Goal: Book appointment/travel/reservation

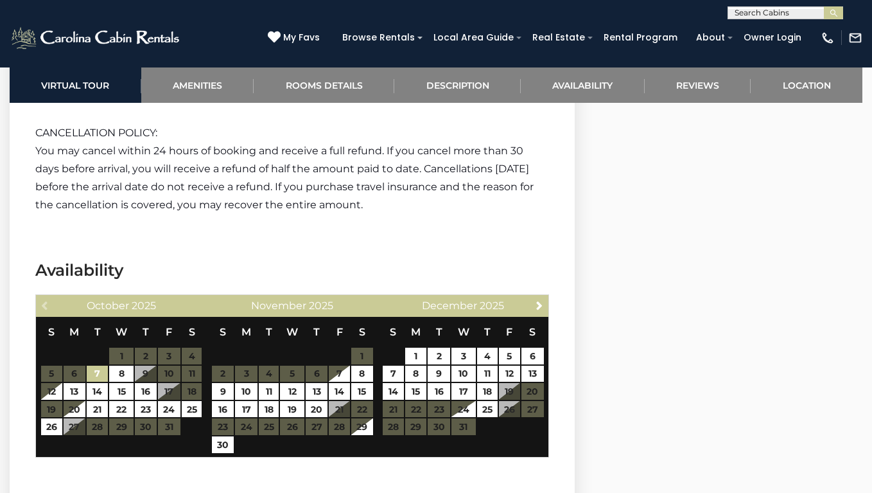
scroll to position [2319, 0]
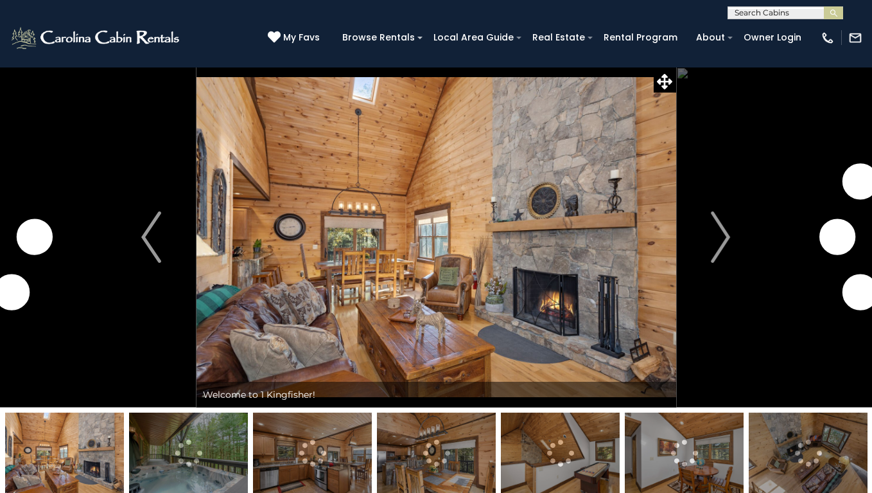
scroll to position [2319, 0]
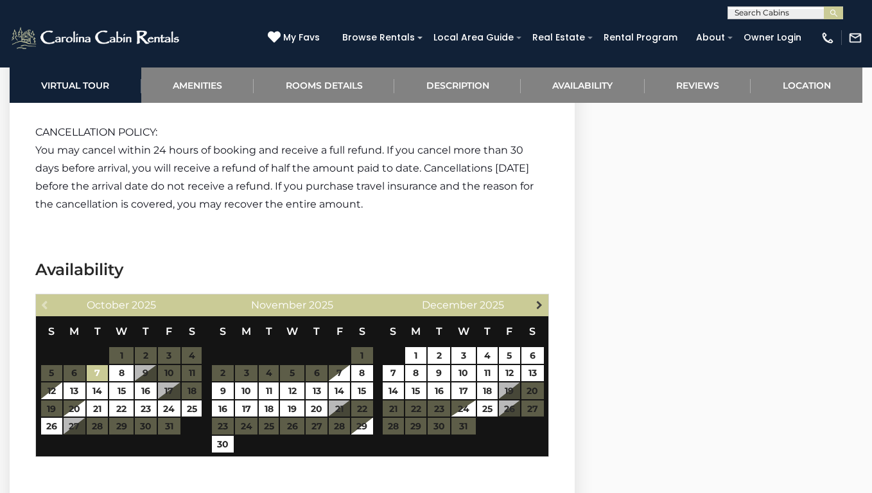
click at [540, 306] on span "Next" at bounding box center [540, 304] width 10 height 10
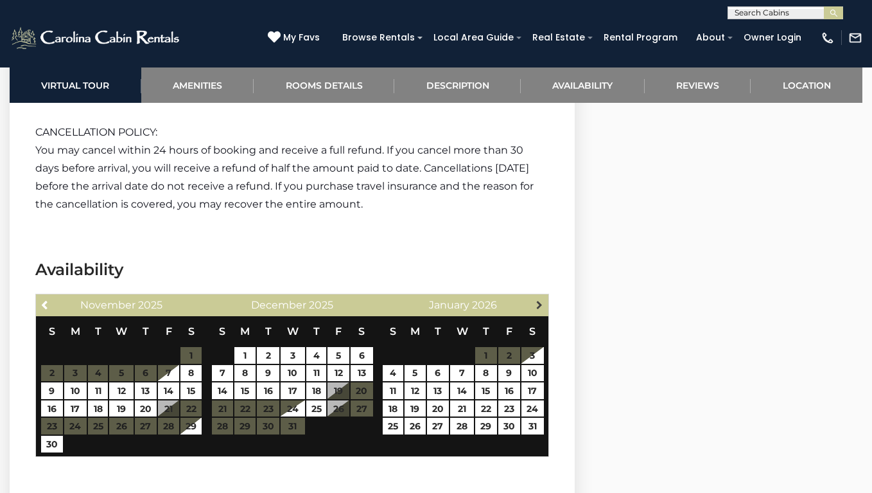
click at [540, 305] on span "Next" at bounding box center [540, 304] width 10 height 10
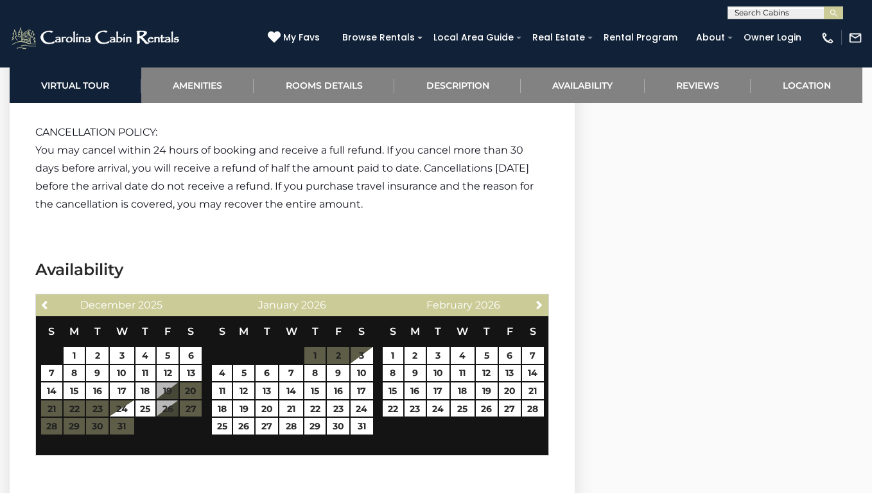
click at [540, 305] on span "Next" at bounding box center [540, 304] width 10 height 10
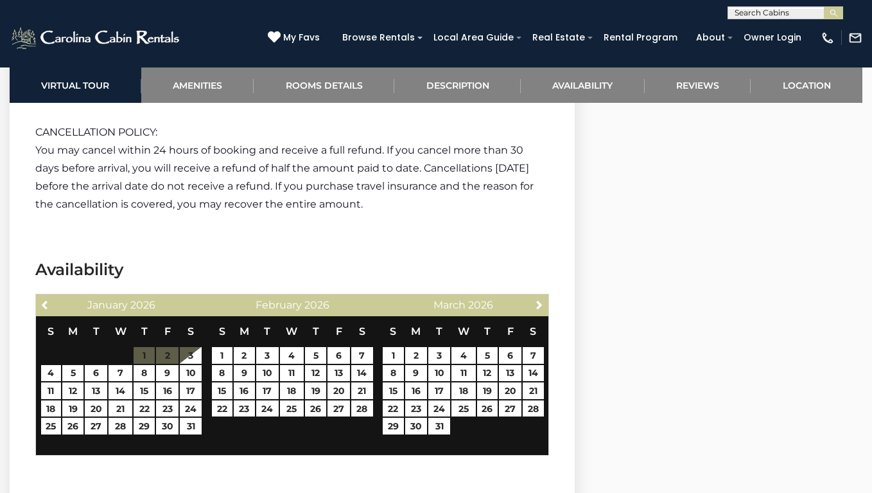
click at [540, 305] on span "Next" at bounding box center [540, 304] width 10 height 10
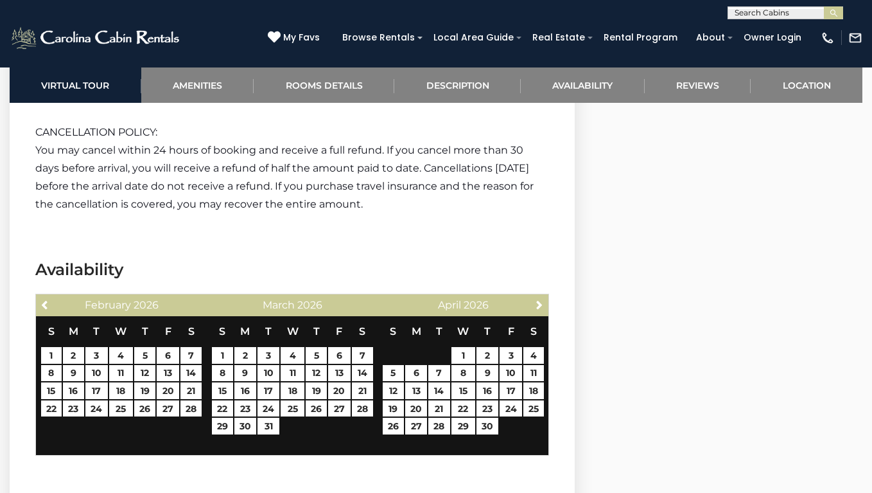
click at [540, 305] on span "Next" at bounding box center [540, 304] width 10 height 10
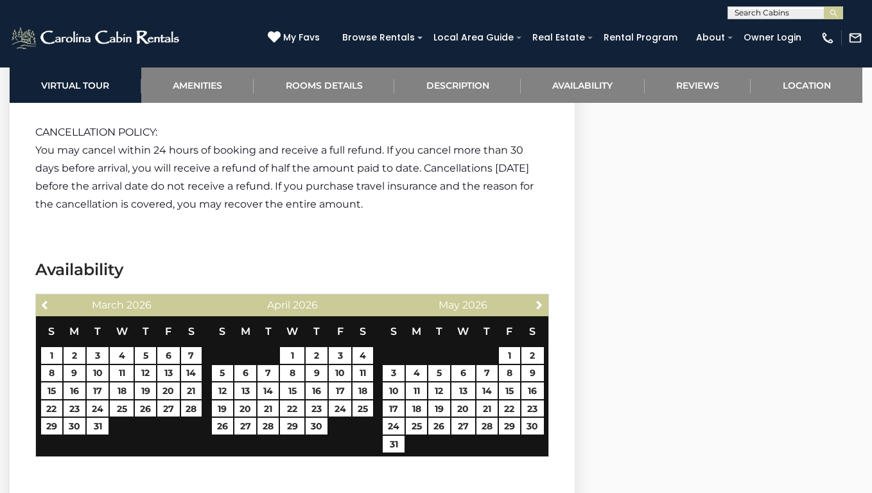
click at [540, 305] on span "Next" at bounding box center [540, 304] width 10 height 10
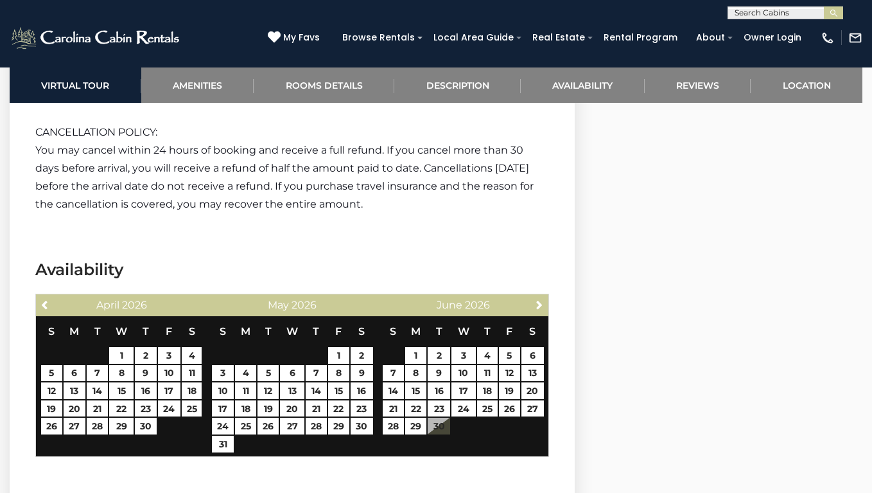
click at [540, 305] on span "Next" at bounding box center [540, 304] width 10 height 10
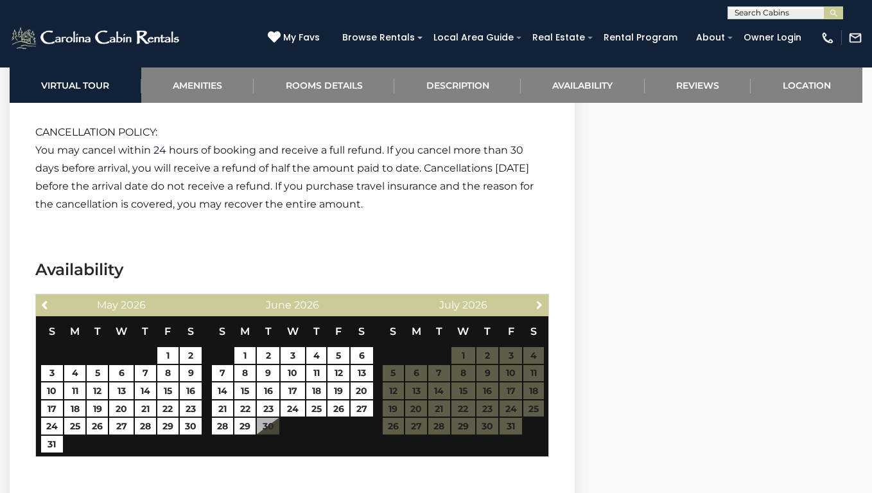
click at [540, 305] on span "Next" at bounding box center [540, 304] width 10 height 10
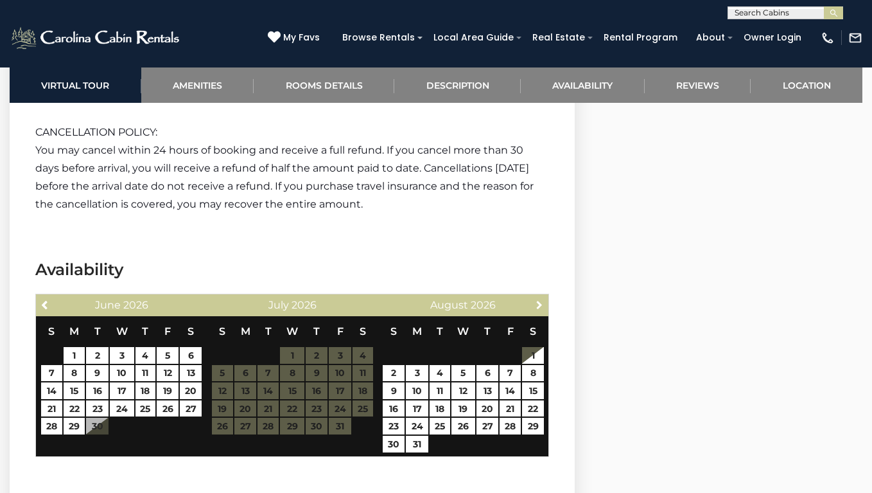
click at [540, 305] on span "Next" at bounding box center [540, 304] width 10 height 10
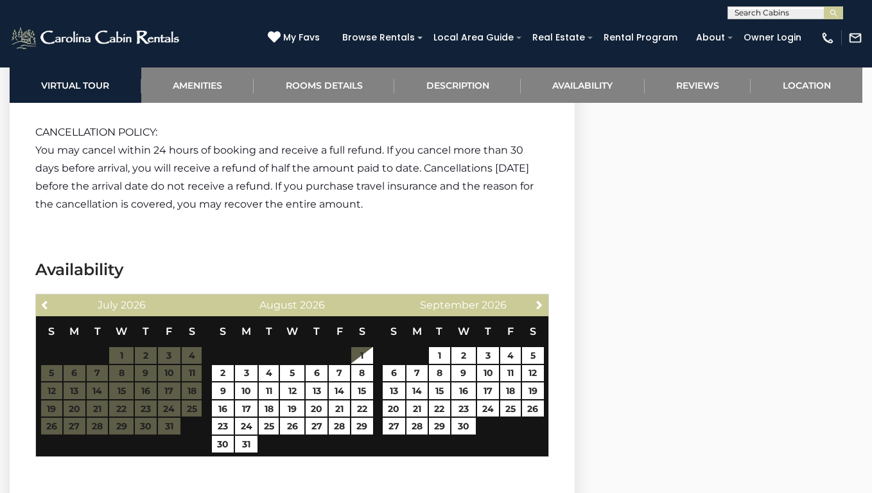
click at [540, 305] on span "Next" at bounding box center [540, 304] width 10 height 10
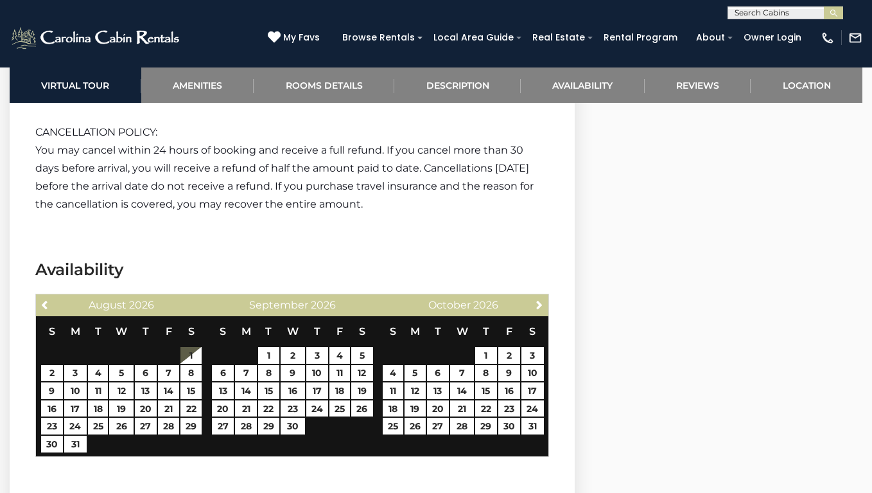
click at [540, 305] on span "Next" at bounding box center [540, 304] width 10 height 10
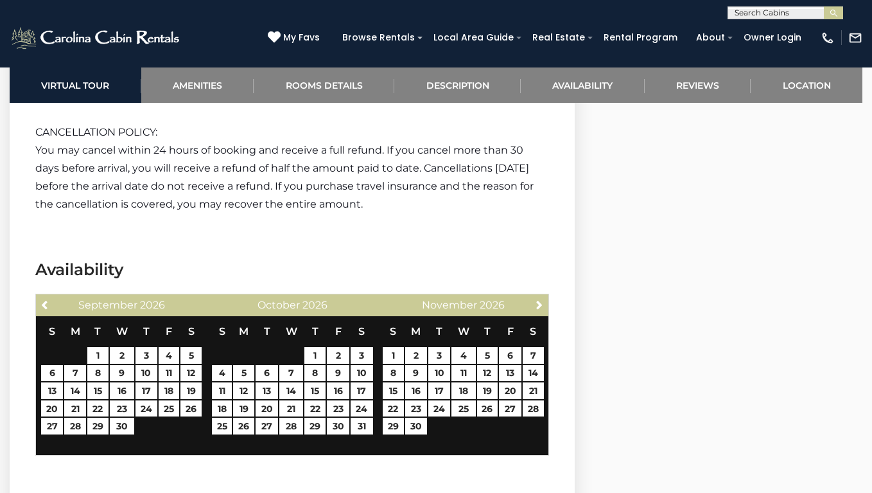
click at [540, 305] on span "Next" at bounding box center [540, 304] width 10 height 10
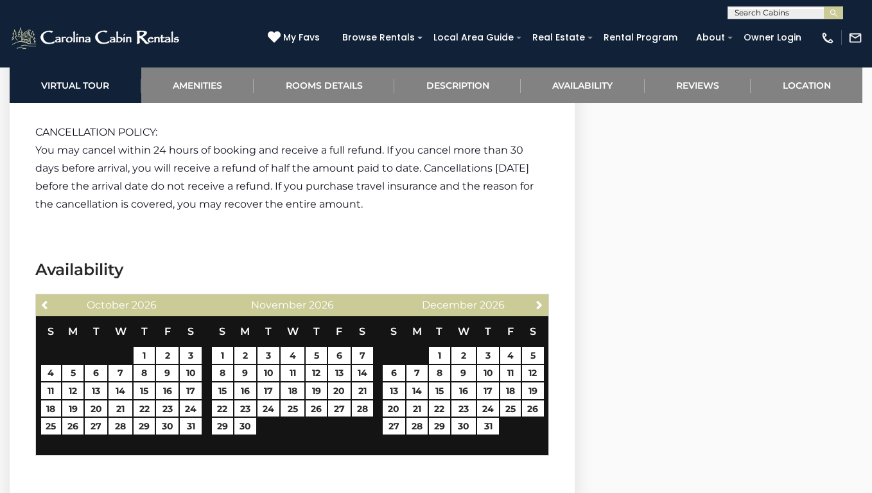
click at [540, 305] on span "Next" at bounding box center [540, 304] width 10 height 10
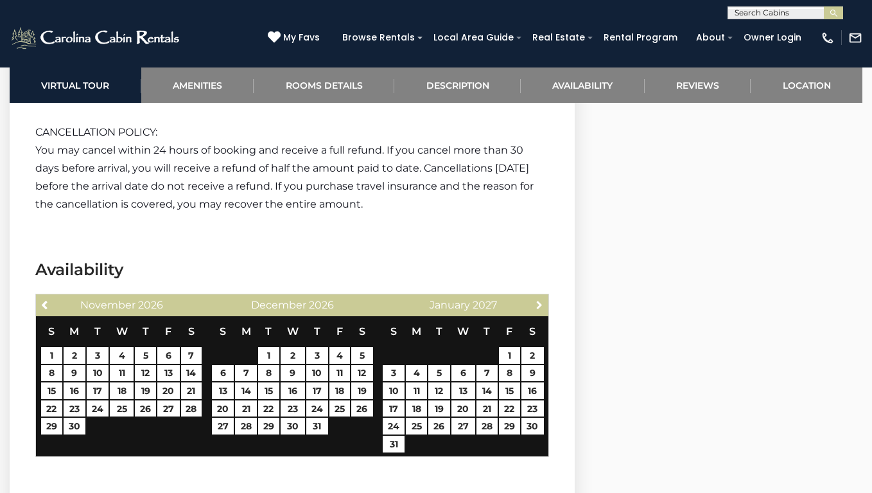
click at [540, 305] on span "Next" at bounding box center [540, 304] width 10 height 10
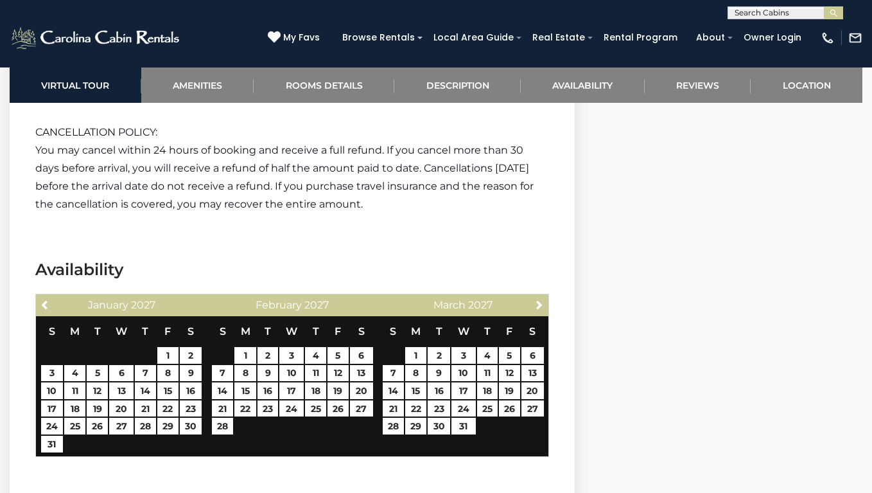
click at [540, 305] on span "Next" at bounding box center [540, 304] width 10 height 10
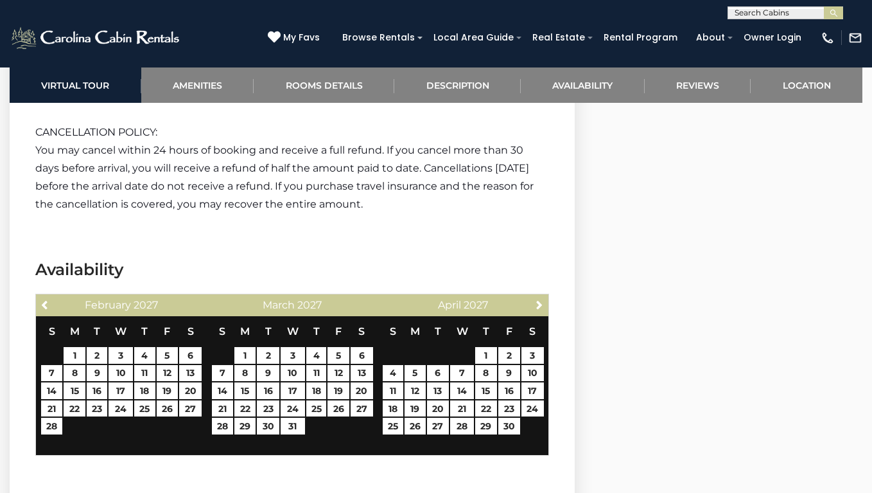
click at [540, 305] on span "Next" at bounding box center [540, 304] width 10 height 10
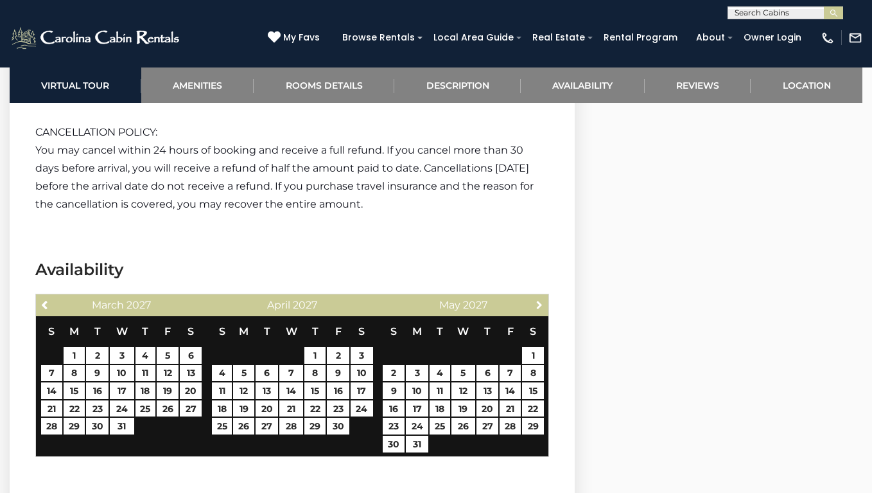
click at [540, 305] on span "Next" at bounding box center [540, 304] width 10 height 10
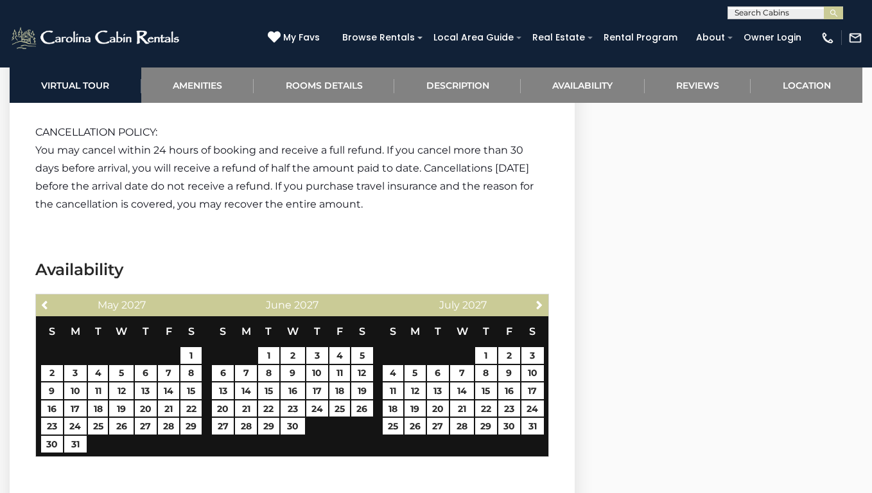
click at [540, 305] on span "Next" at bounding box center [540, 304] width 10 height 10
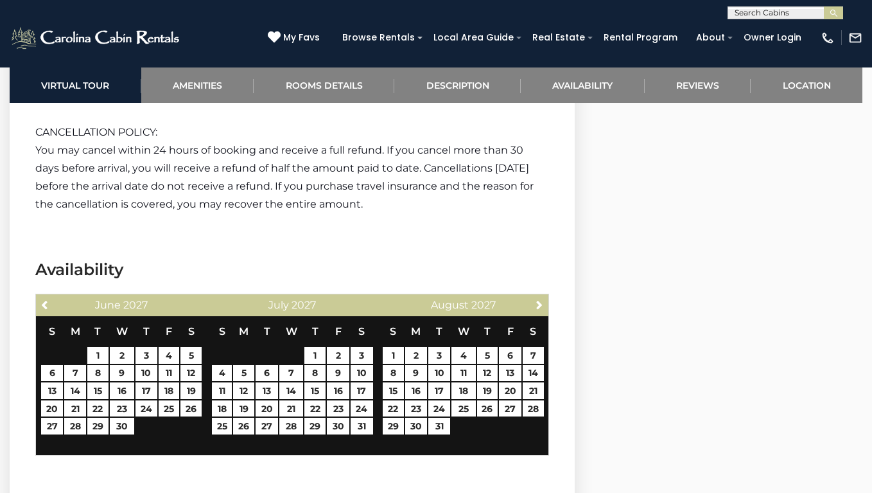
click at [540, 305] on span "Next" at bounding box center [540, 304] width 10 height 10
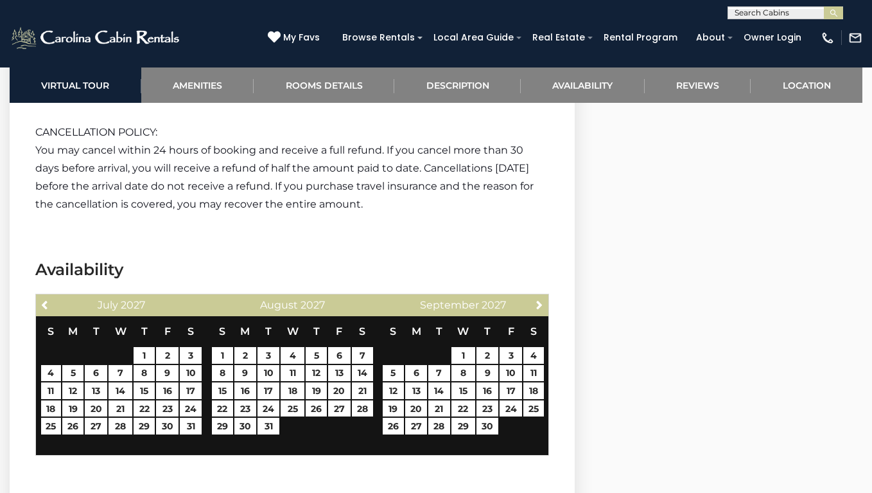
click at [540, 305] on span "Next" at bounding box center [540, 304] width 10 height 10
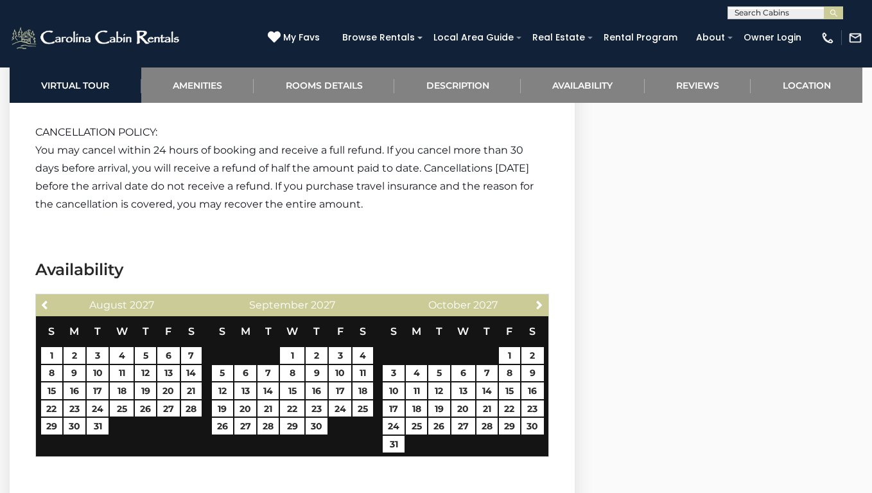
click at [540, 305] on span "Next" at bounding box center [540, 304] width 10 height 10
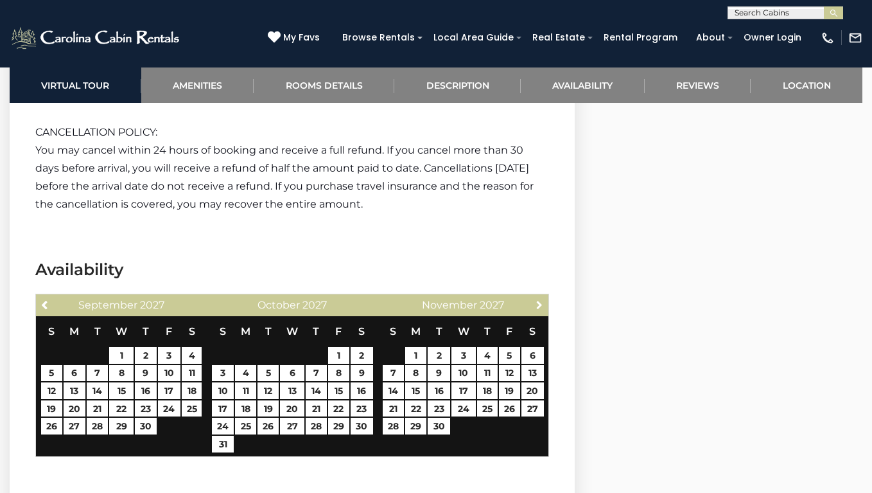
click at [540, 305] on span "Next" at bounding box center [540, 304] width 10 height 10
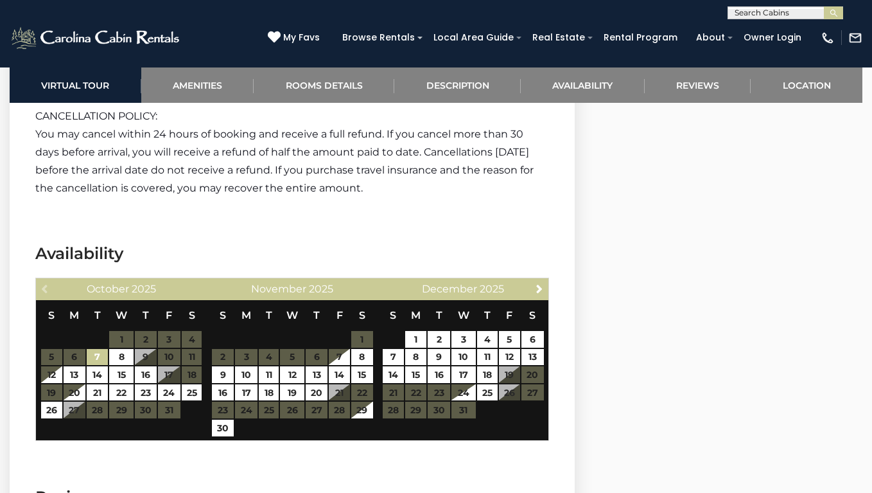
scroll to position [2343, 0]
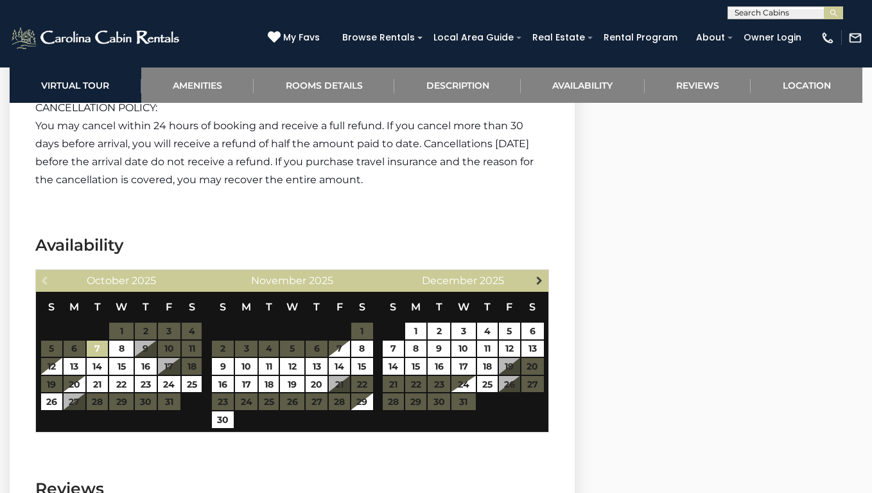
click at [537, 279] on span "Next" at bounding box center [540, 280] width 10 height 10
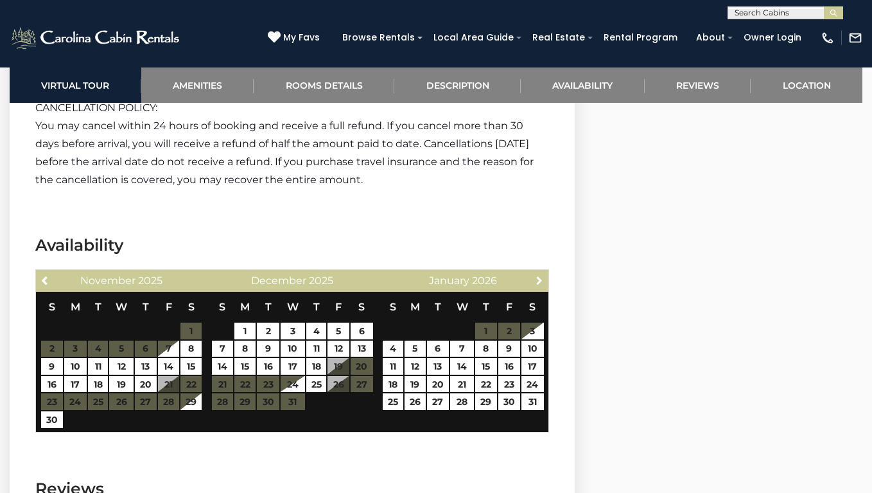
click at [537, 279] on span "Next" at bounding box center [540, 280] width 10 height 10
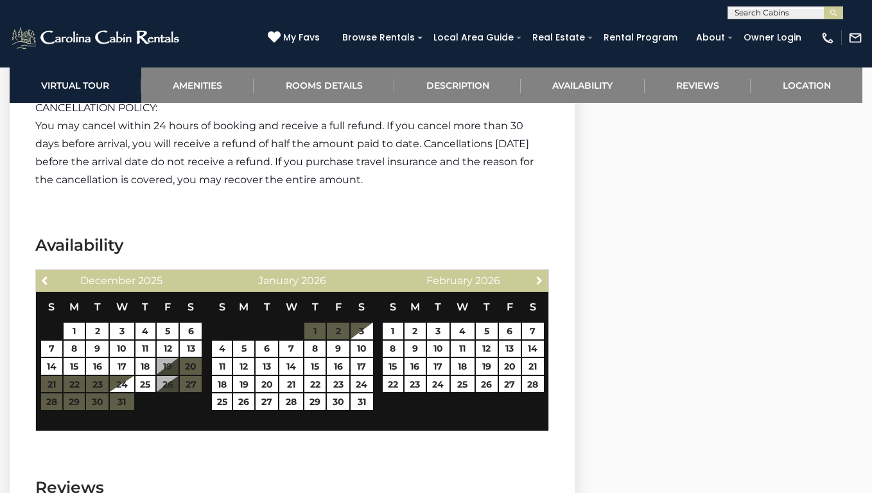
click at [537, 279] on span "Next" at bounding box center [540, 280] width 10 height 10
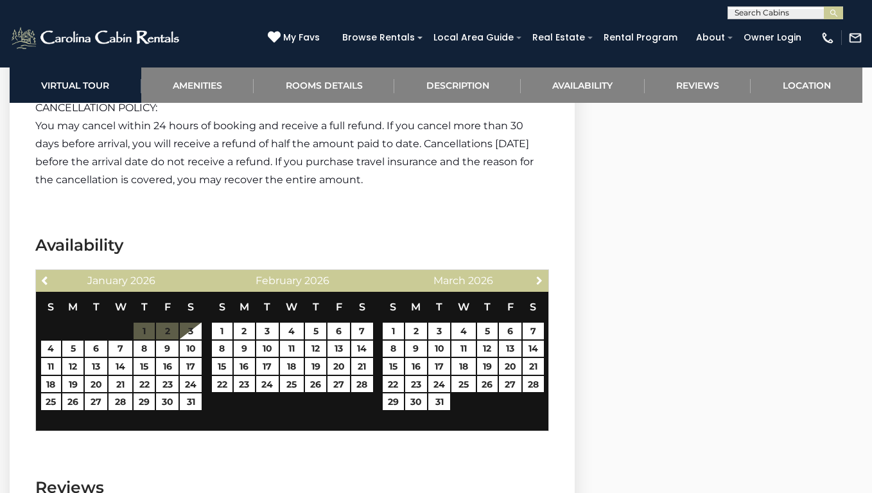
click at [537, 279] on span "Next" at bounding box center [540, 280] width 10 height 10
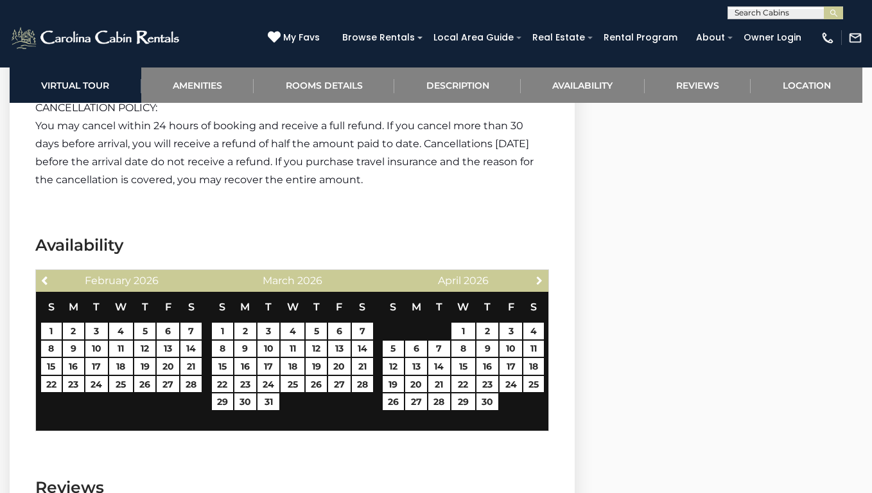
click at [537, 279] on span "Next" at bounding box center [540, 280] width 10 height 10
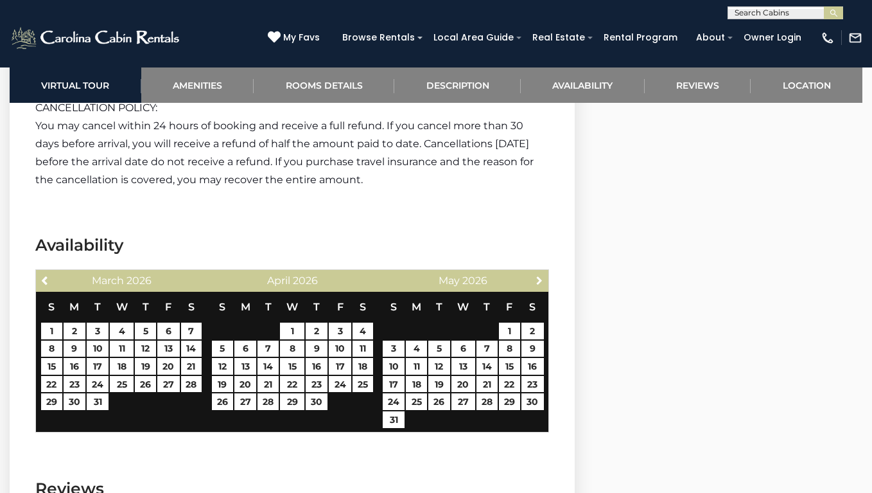
click at [537, 279] on span "Next" at bounding box center [540, 280] width 10 height 10
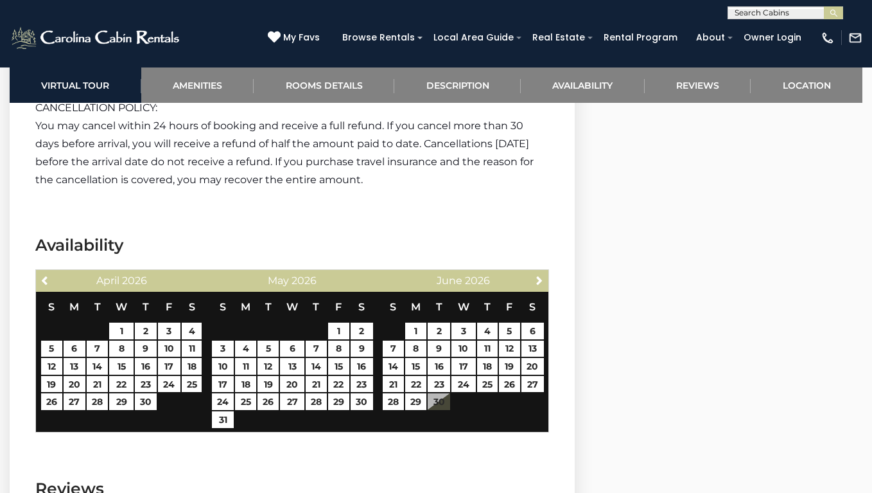
click at [537, 279] on span "Next" at bounding box center [540, 280] width 10 height 10
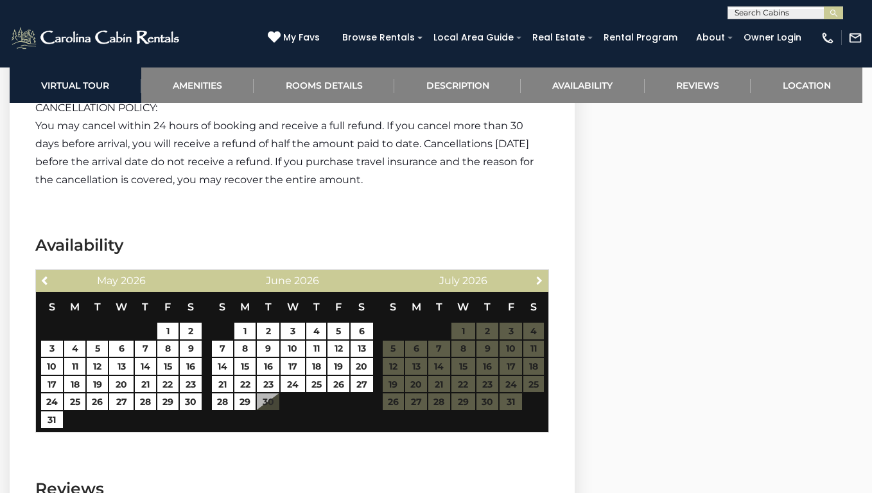
click at [537, 279] on span "Next" at bounding box center [540, 280] width 10 height 10
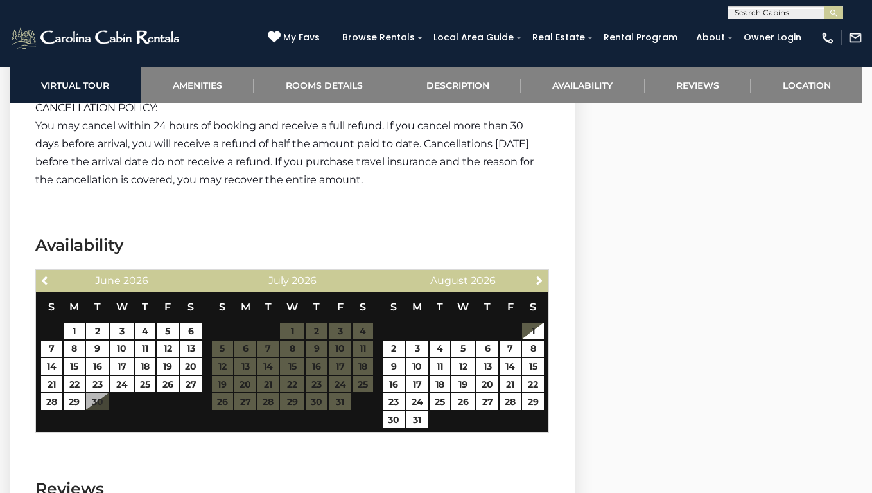
click at [537, 279] on span "Next" at bounding box center [540, 280] width 10 height 10
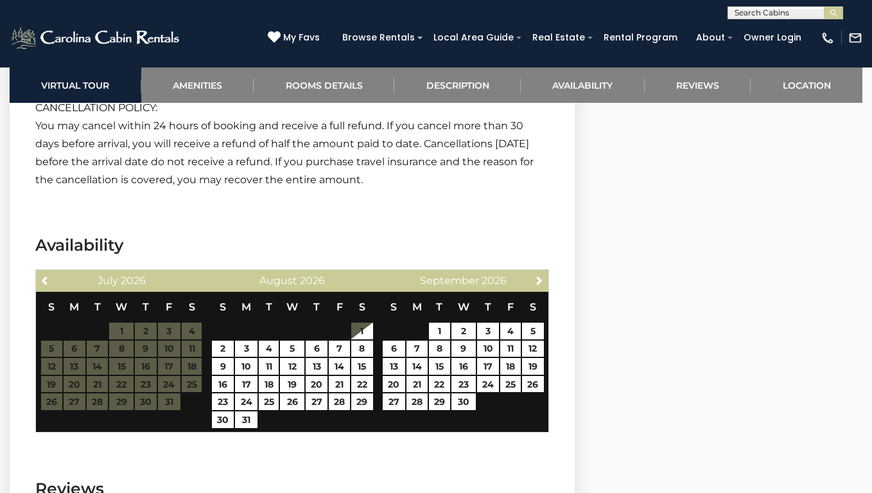
click at [537, 279] on span "Next" at bounding box center [540, 280] width 10 height 10
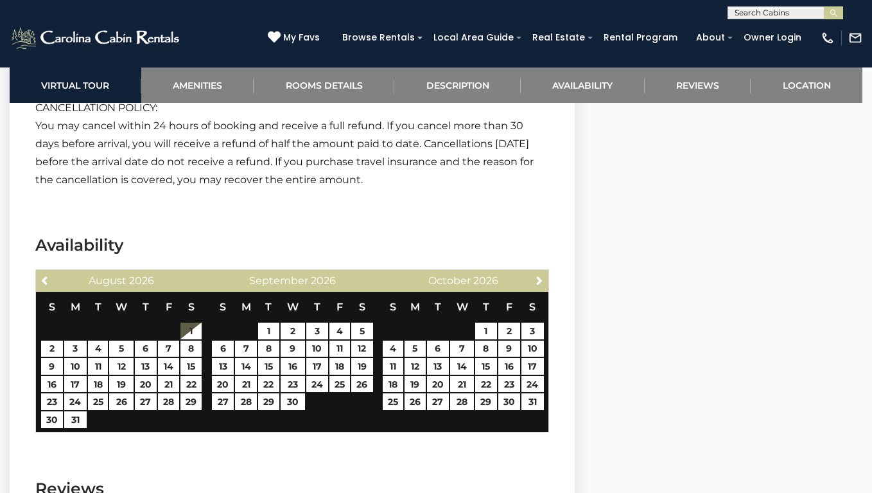
click at [537, 279] on span "Next" at bounding box center [540, 280] width 10 height 10
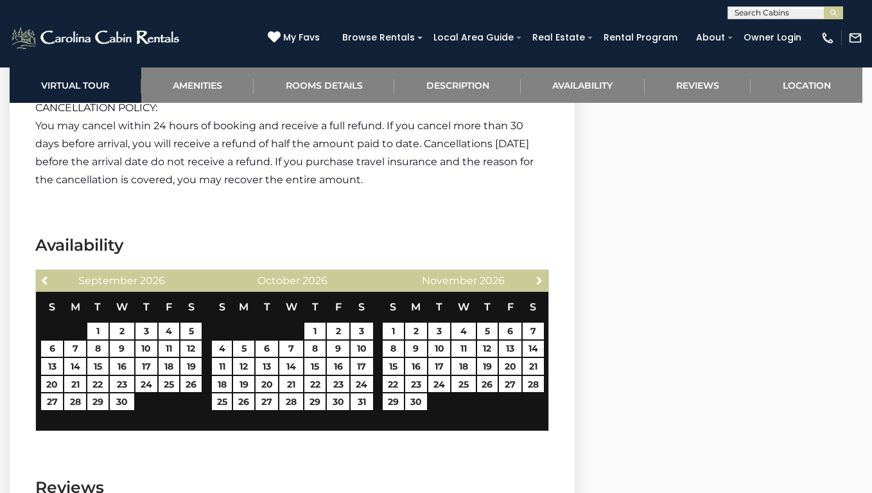
click at [537, 279] on span "Next" at bounding box center [540, 280] width 10 height 10
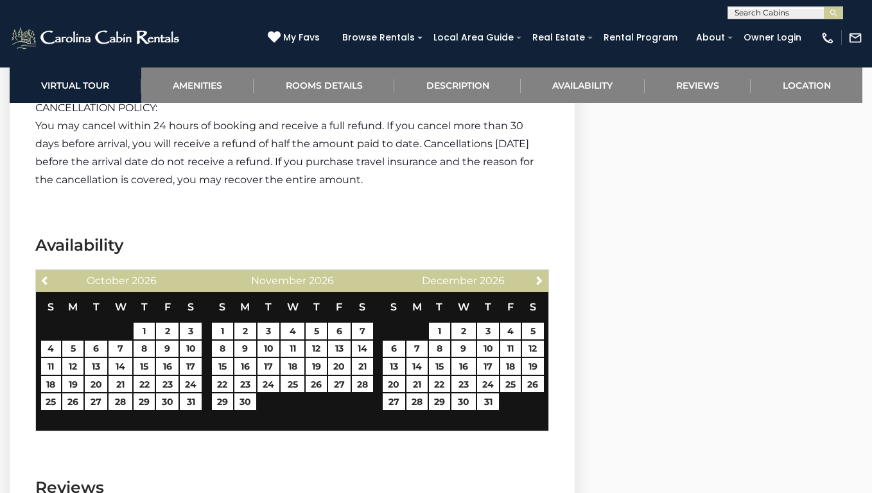
click at [537, 279] on span "Next" at bounding box center [540, 280] width 10 height 10
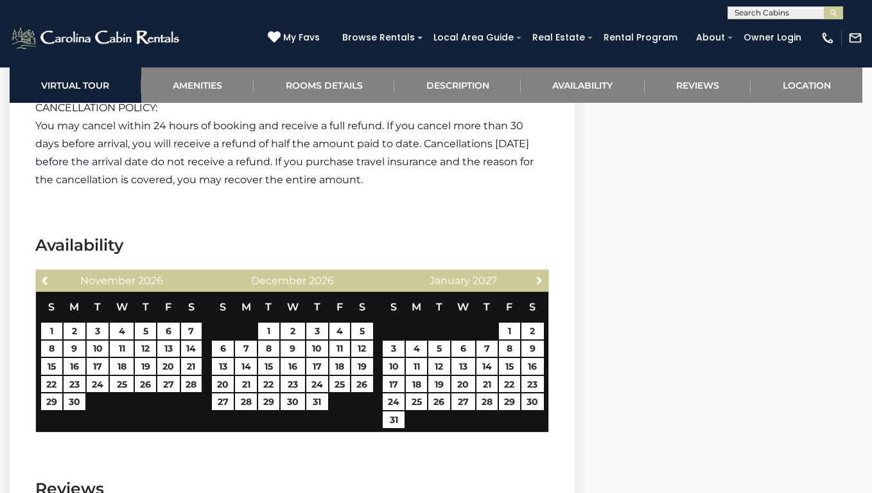
click at [537, 279] on span "Next" at bounding box center [540, 280] width 10 height 10
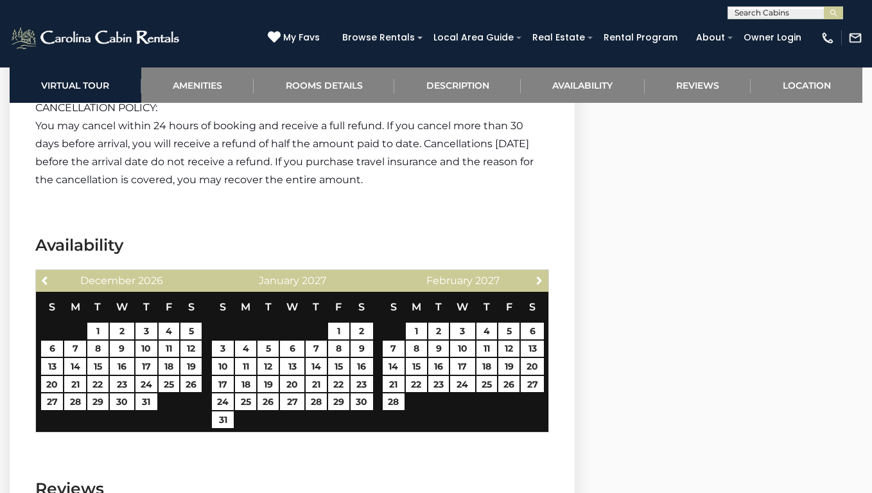
click at [537, 279] on span "Next" at bounding box center [540, 280] width 10 height 10
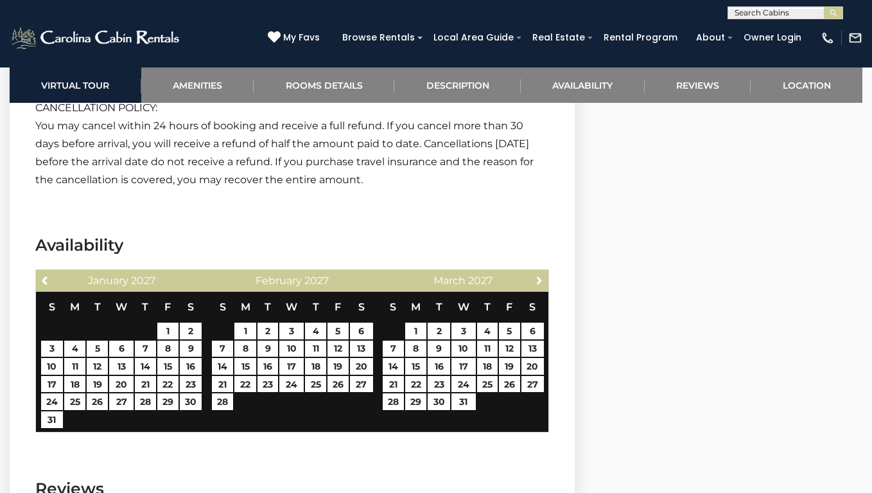
click at [537, 279] on span "Next" at bounding box center [540, 280] width 10 height 10
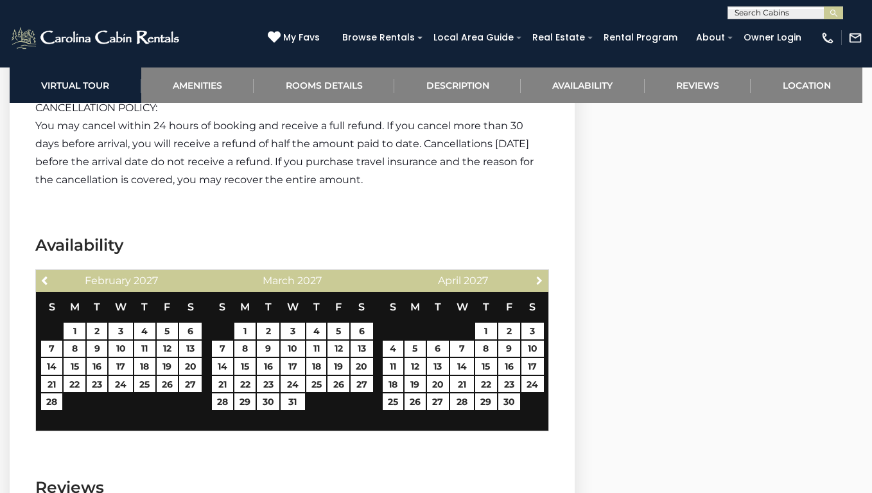
click at [537, 279] on span "Next" at bounding box center [540, 280] width 10 height 10
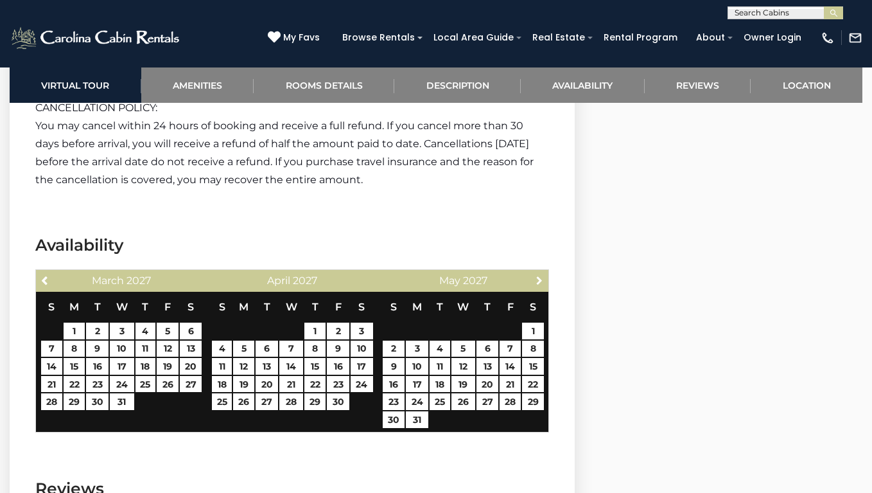
click at [537, 279] on span "Next" at bounding box center [540, 280] width 10 height 10
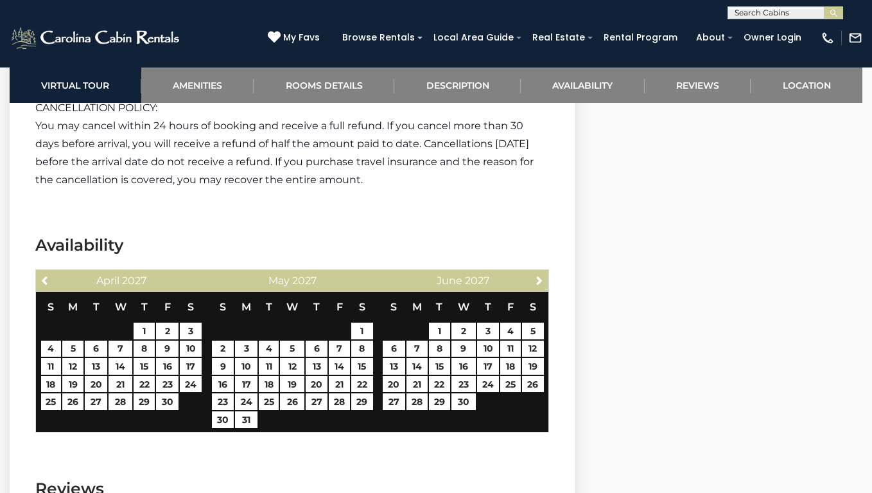
click at [537, 279] on span "Next" at bounding box center [540, 280] width 10 height 10
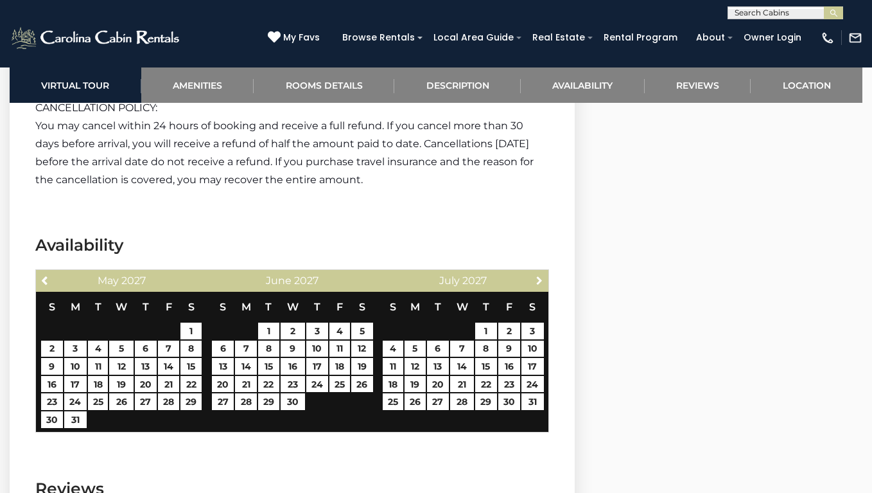
click at [537, 279] on span "Next" at bounding box center [540, 280] width 10 height 10
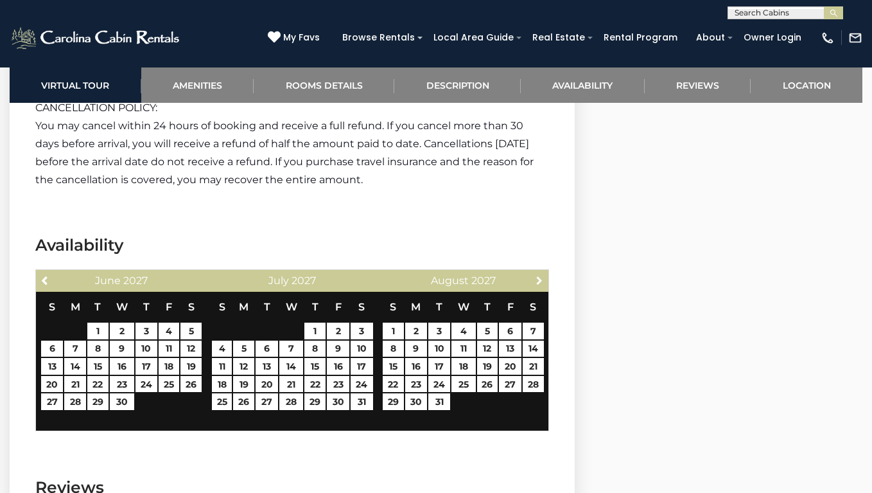
click at [537, 279] on span "Next" at bounding box center [540, 280] width 10 height 10
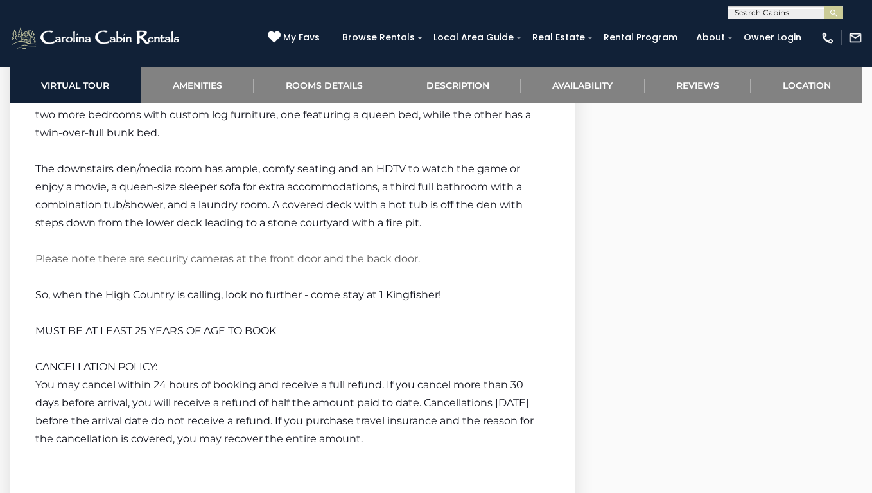
scroll to position [2056, 0]
